Goal: Find contact information: Find contact information

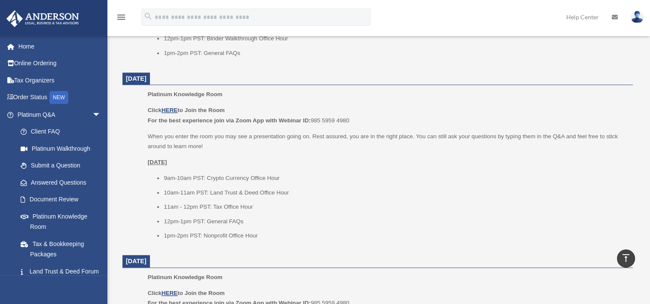
scroll to position [344, 0]
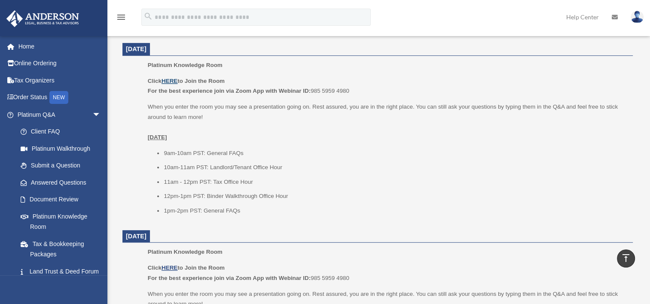
click at [172, 79] on u "HERE" at bounding box center [170, 81] width 16 height 6
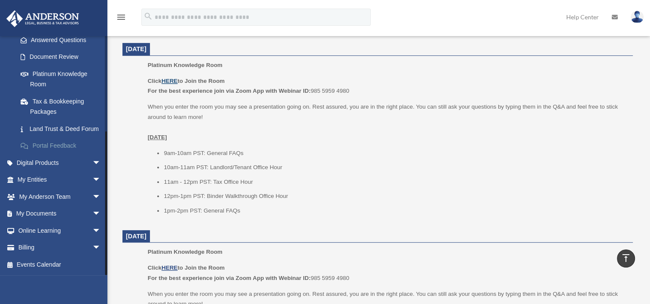
scroll to position [387, 0]
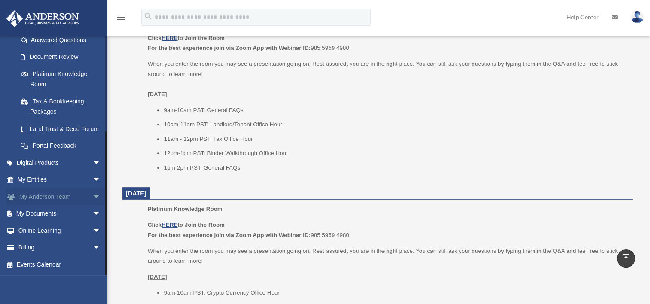
click at [92, 198] on span "arrow_drop_down" at bounding box center [100, 197] width 17 height 18
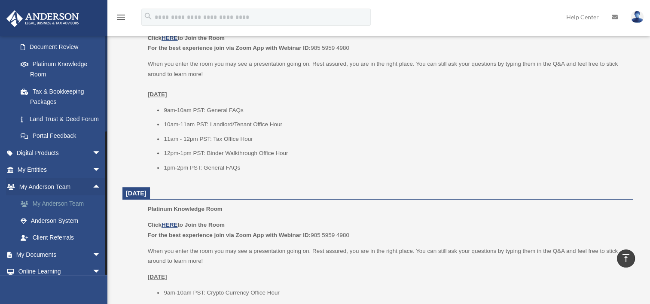
click at [78, 213] on link "My Anderson Team" at bounding box center [63, 204] width 102 height 17
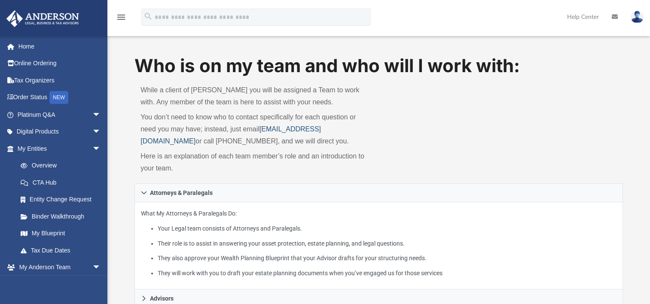
click at [312, 125] on link "myteam@andersonadvisors.com" at bounding box center [231, 134] width 180 height 19
click at [24, 49] on link "Home" at bounding box center [60, 46] width 108 height 17
